Goal: Find specific page/section: Find specific page/section

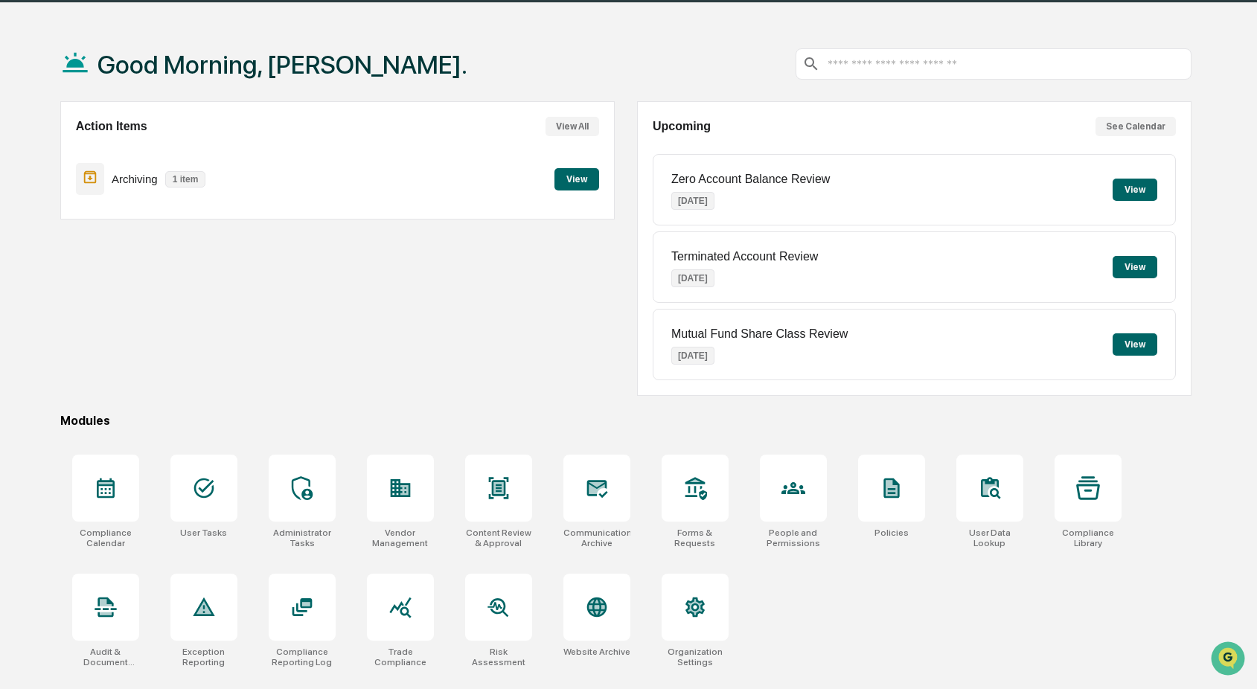
scroll to position [71, 0]
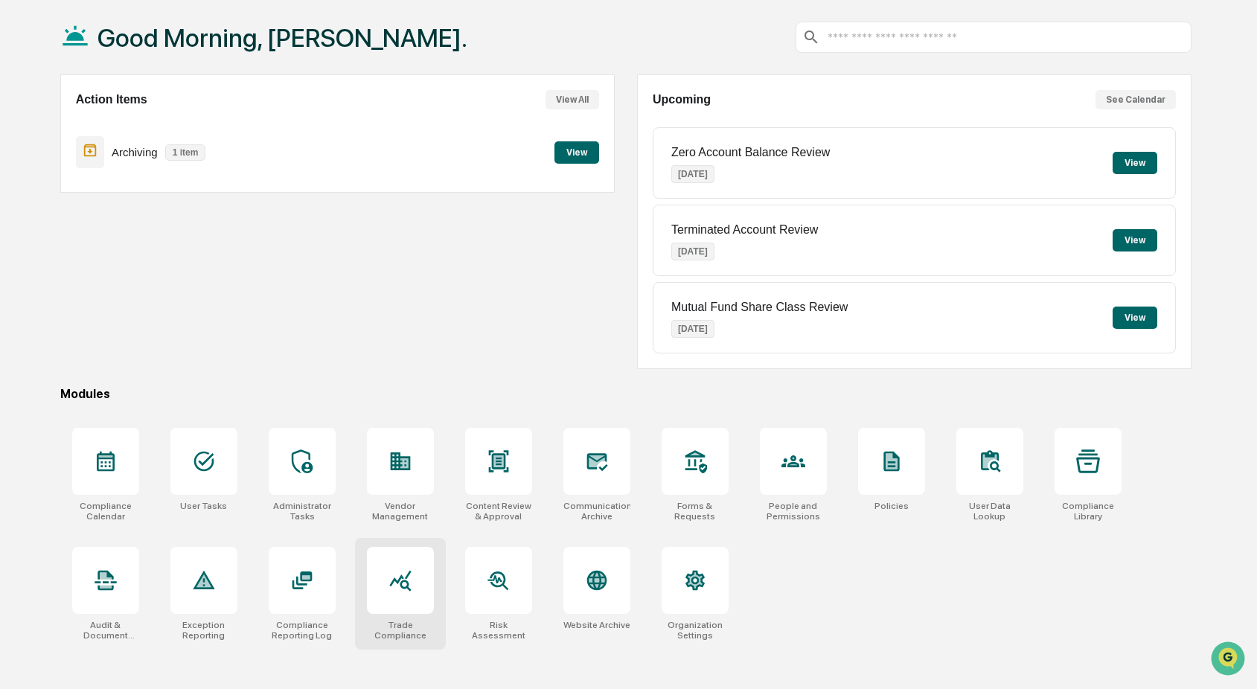
click at [394, 583] on icon at bounding box center [400, 580] width 24 height 24
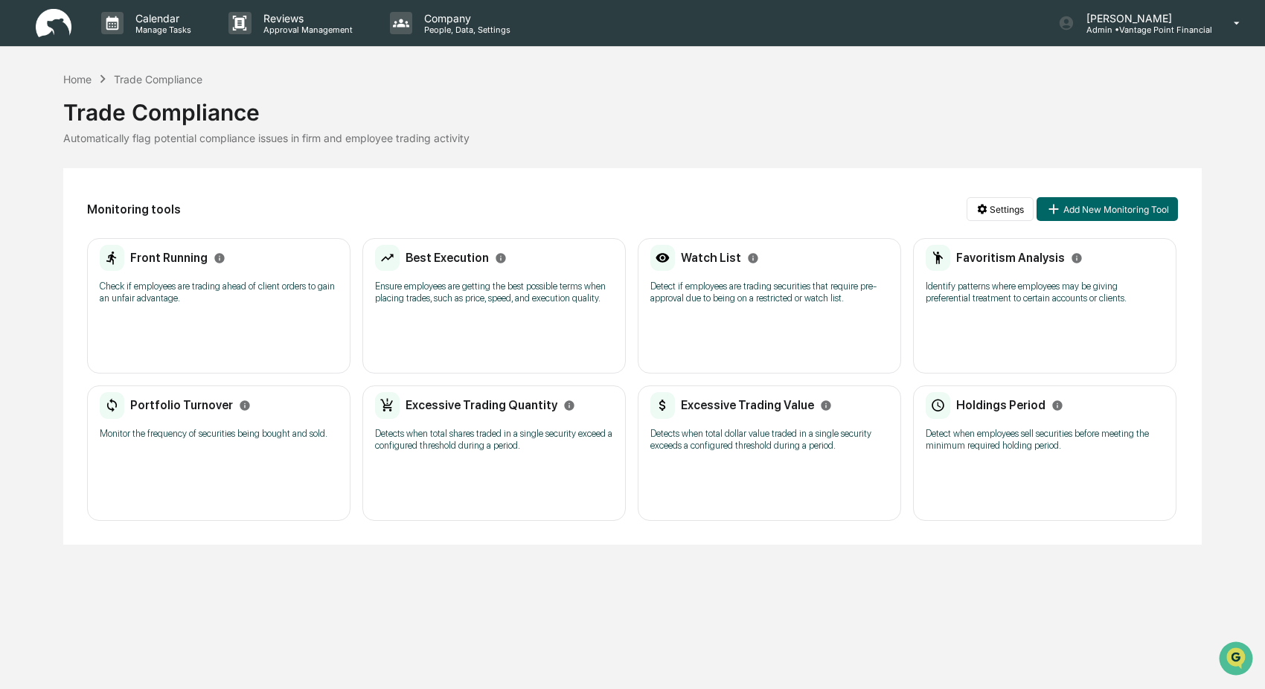
click at [772, 484] on div "Excessive Trading Value Detects when total dollar value traded in a single secu…" at bounding box center [769, 452] width 263 height 135
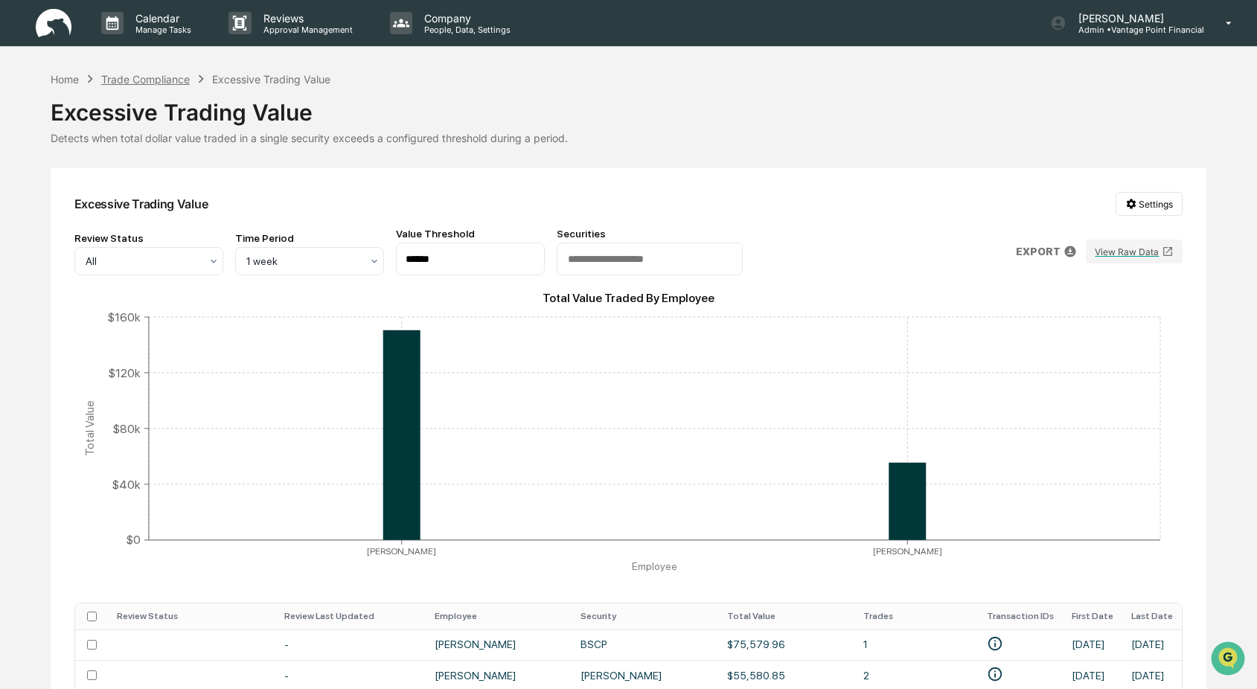
click at [149, 76] on div "Trade Compliance" at bounding box center [145, 79] width 89 height 13
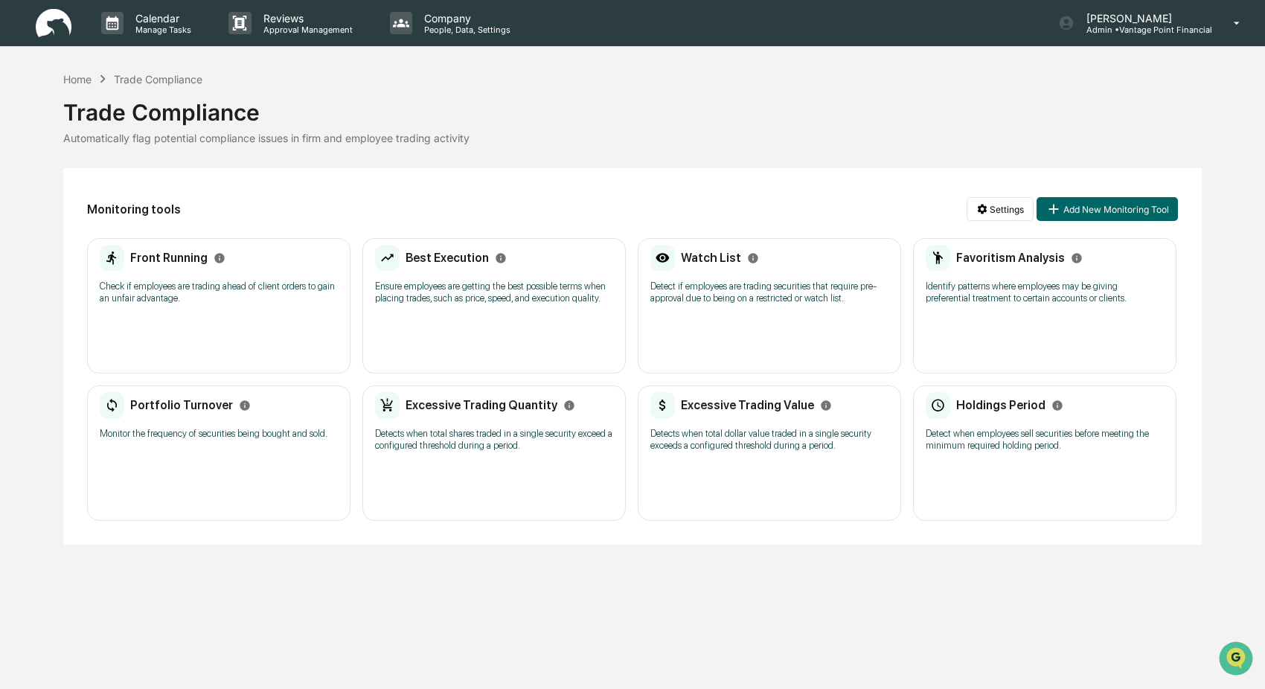
click at [997, 312] on div "Favoritism Analysis Identify patterns where employees may be giving preferentia…" at bounding box center [1044, 279] width 238 height 69
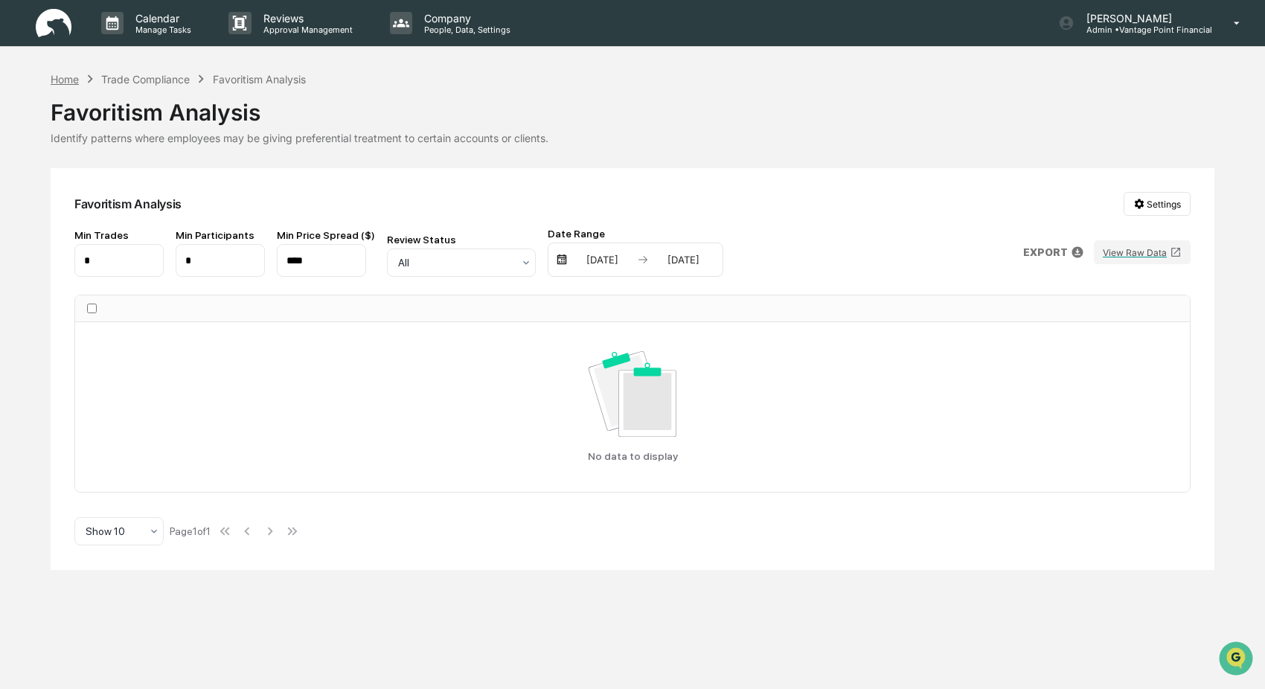
click at [69, 80] on div "Home" at bounding box center [65, 79] width 28 height 13
